Goal: Task Accomplishment & Management: Use online tool/utility

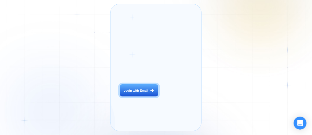
click at [140, 92] on div "Login with Email" at bounding box center [136, 90] width 25 height 4
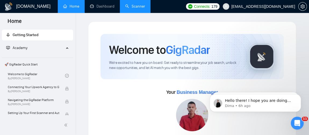
click at [138, 8] on link "Scanner" at bounding box center [135, 6] width 20 height 5
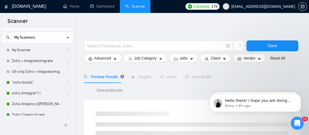
scroll to position [47, 0]
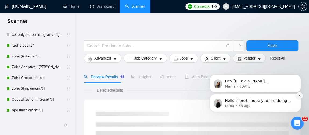
click at [297, 96] on button "Dismiss notification" at bounding box center [299, 95] width 7 height 7
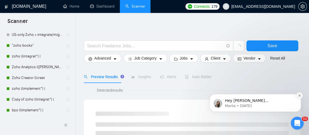
click at [300, 95] on icon "Dismiss notification" at bounding box center [299, 95] width 3 height 3
